Goal: Information Seeking & Learning: Learn about a topic

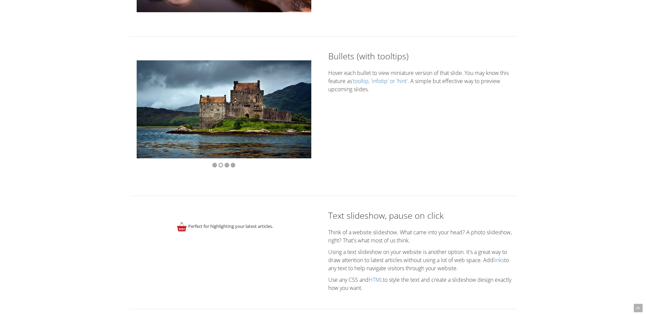
scroll to position [1153, 0]
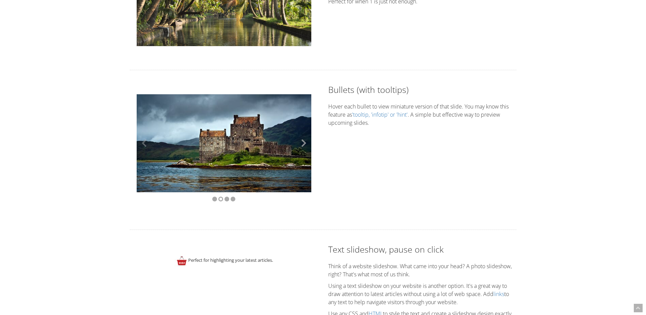
click at [300, 146] on button at bounding box center [301, 143] width 20 height 98
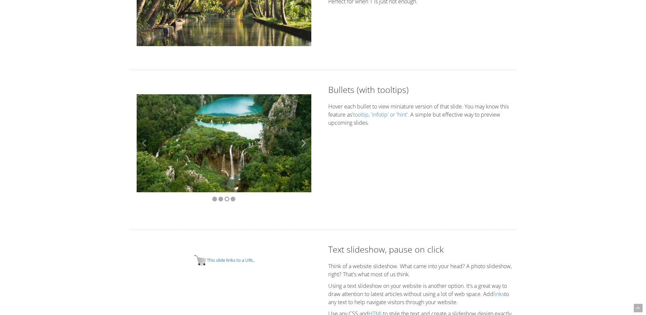
click at [300, 146] on button at bounding box center [301, 143] width 20 height 98
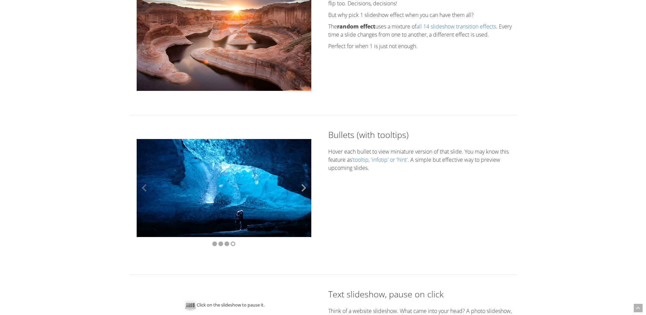
scroll to position [1119, 0]
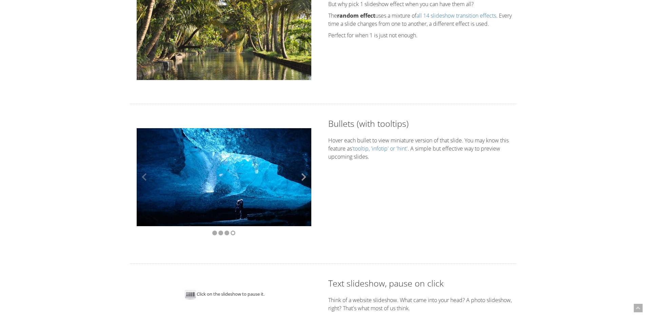
click at [306, 178] on button at bounding box center [301, 177] width 20 height 98
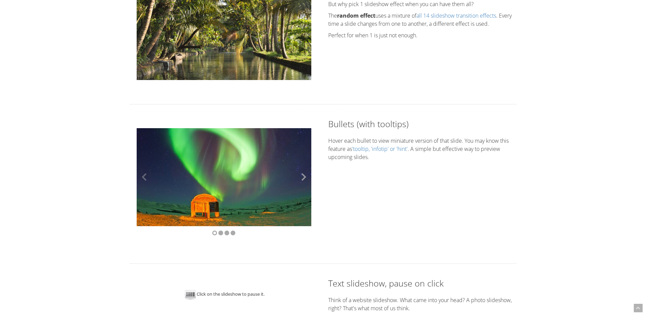
click at [306, 178] on button at bounding box center [301, 177] width 20 height 98
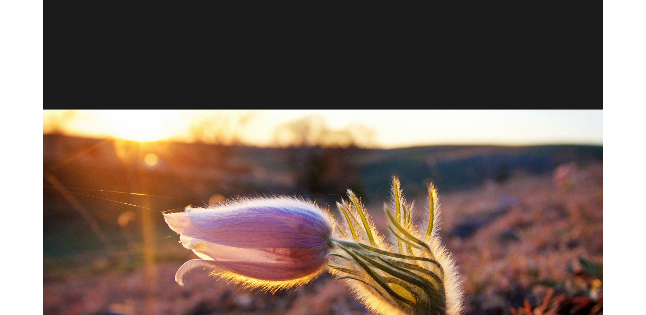
scroll to position [814, 0]
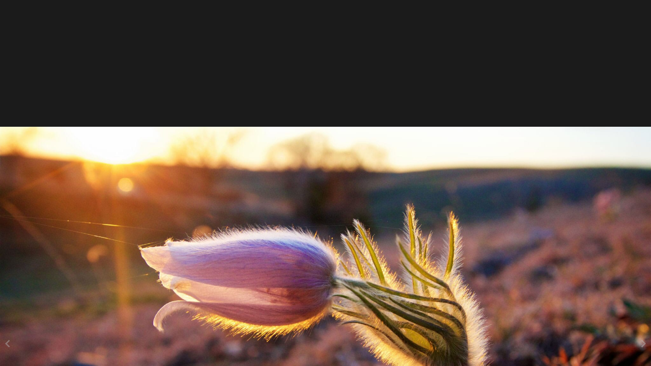
click at [593, 127] on img at bounding box center [325, 344] width 651 height 434
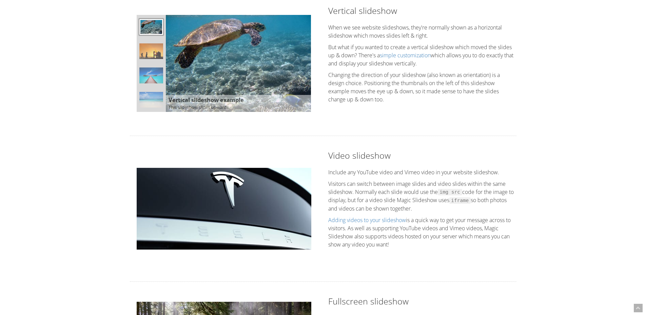
scroll to position [611, 0]
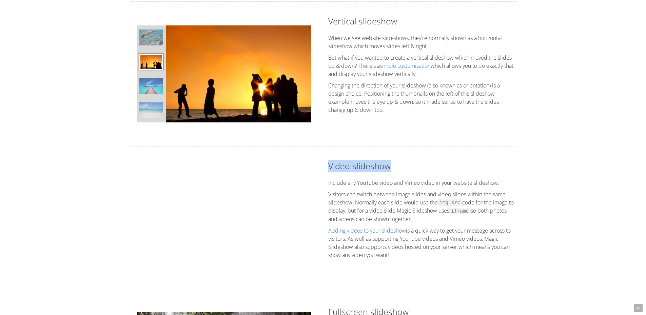
drag, startPoint x: 388, startPoint y: 165, endPoint x: 320, endPoint y: 163, distance: 68.2
click at [320, 163] on div "Video slideshow Include any YouTube video and Vimeo video in your website slide…" at bounding box center [323, 219] width 397 height 119
copy h2 "Video slideshow"
